Goal: Information Seeking & Learning: Learn about a topic

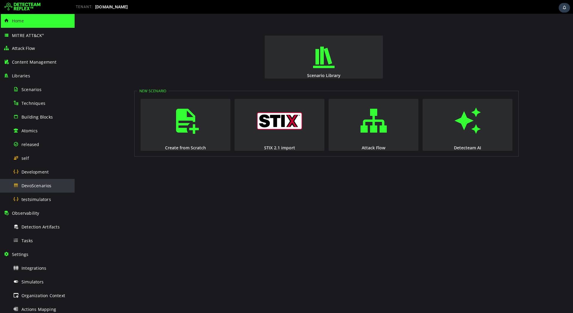
click at [40, 184] on span "DevoScenarios" at bounding box center [36, 186] width 30 height 6
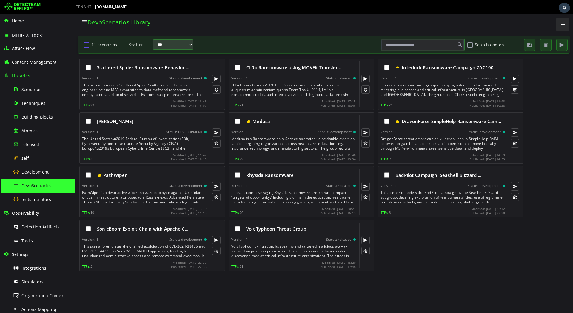
click at [86, 44] on button "11 scenarios" at bounding box center [86, 45] width 7 height 10
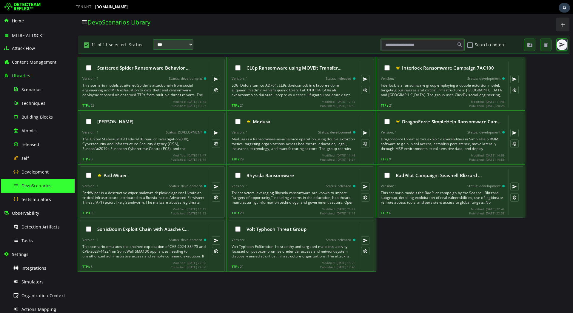
click at [560, 42] on span "button" at bounding box center [562, 45] width 6 height 6
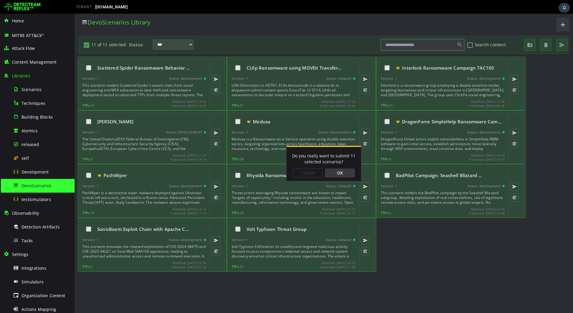
click at [347, 174] on div "OK" at bounding box center [340, 172] width 30 height 9
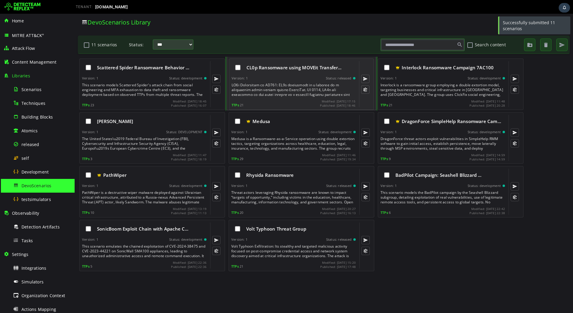
click at [290, 96] on div at bounding box center [294, 90] width 125 height 14
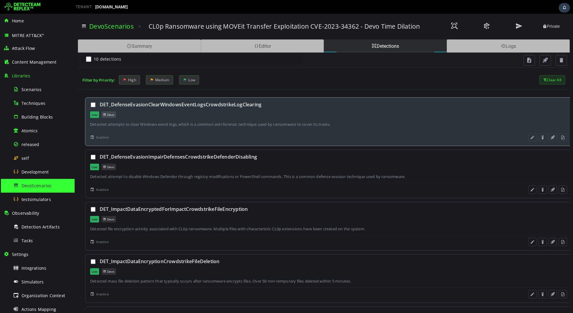
click at [101, 138] on span "Inactive" at bounding box center [102, 137] width 13 height 6
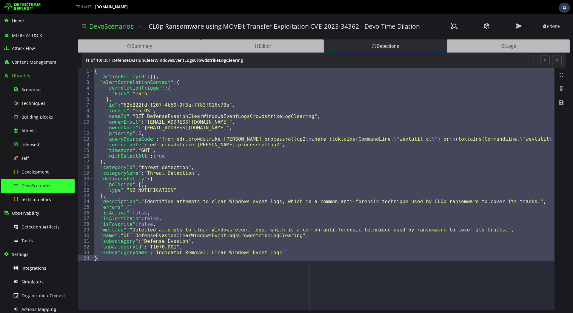
click at [389, 46] on div "Detections" at bounding box center [385, 45] width 123 height 13
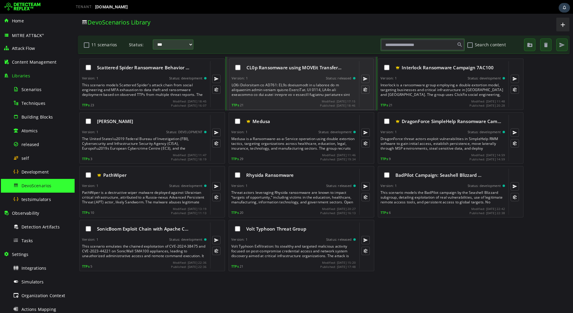
click at [299, 80] on div "CL0p Ransomware using MOVEit Transfer… Version: 1 Status: released TTPs 21 Modi…" at bounding box center [294, 84] width 124 height 46
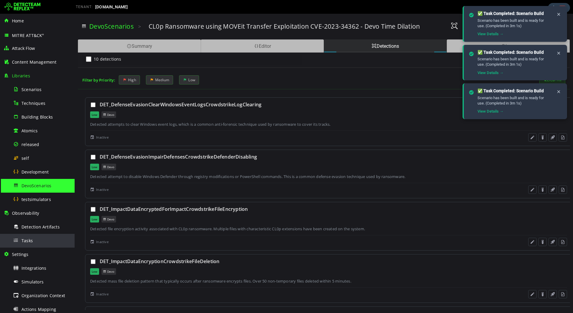
click at [35, 240] on div "Tasks" at bounding box center [42, 240] width 58 height 13
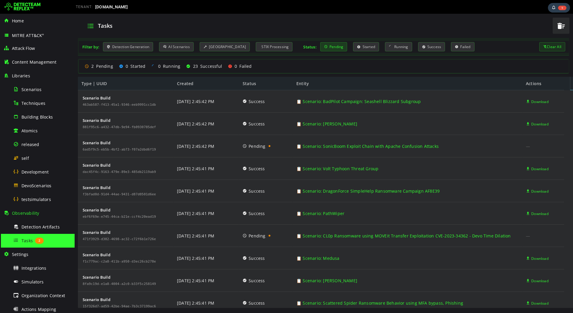
click at [325, 46] on div "Pending" at bounding box center [333, 46] width 27 height 9
click at [332, 48] on div "Pending" at bounding box center [333, 46] width 27 height 9
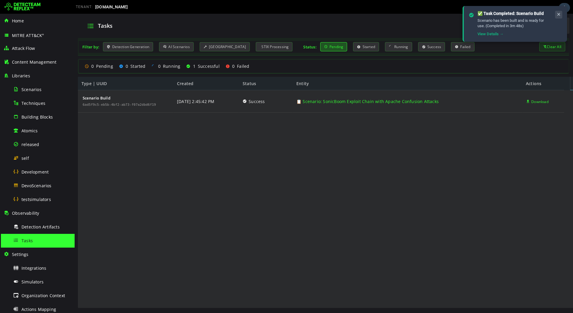
click at [558, 15] on icon at bounding box center [558, 14] width 5 height 5
